Goal: Contribute content

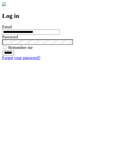
type input "**********"
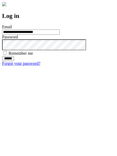
click at [14, 61] on input "******" at bounding box center [8, 58] width 12 height 5
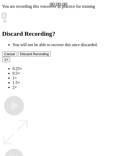
type input "**********"
